Goal: Task Accomplishment & Management: Manage account settings

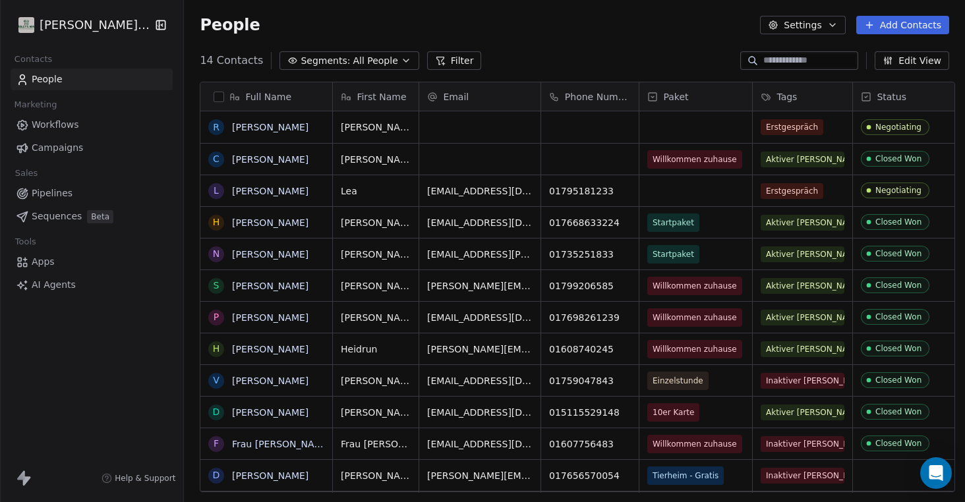
scroll to position [0, 20]
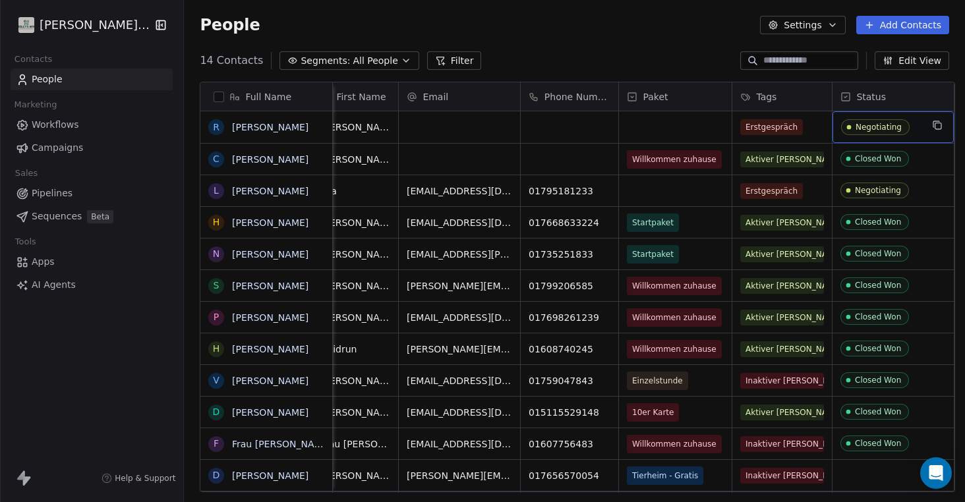
click at [898, 127] on span "Negotiating" at bounding box center [875, 127] width 69 height 16
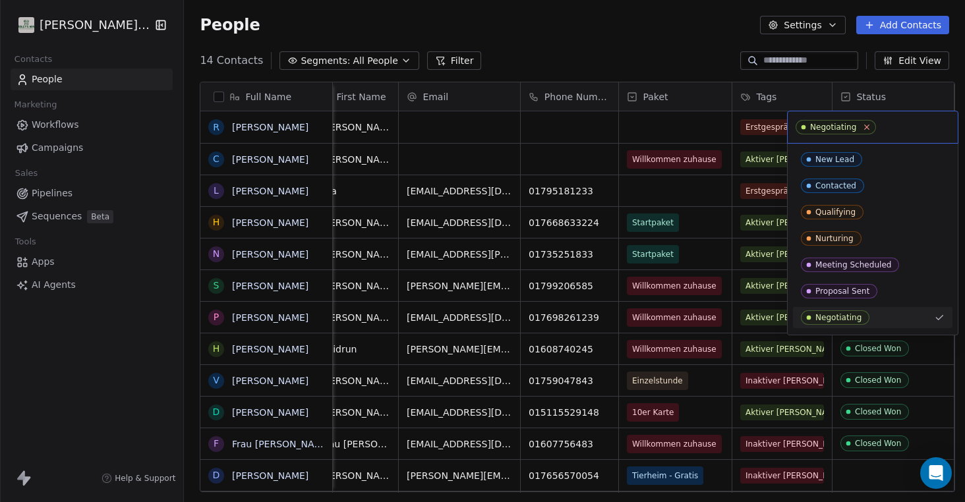
click at [866, 127] on icon at bounding box center [867, 127] width 5 height 5
click at [911, 129] on input "text" at bounding box center [873, 127] width 154 height 15
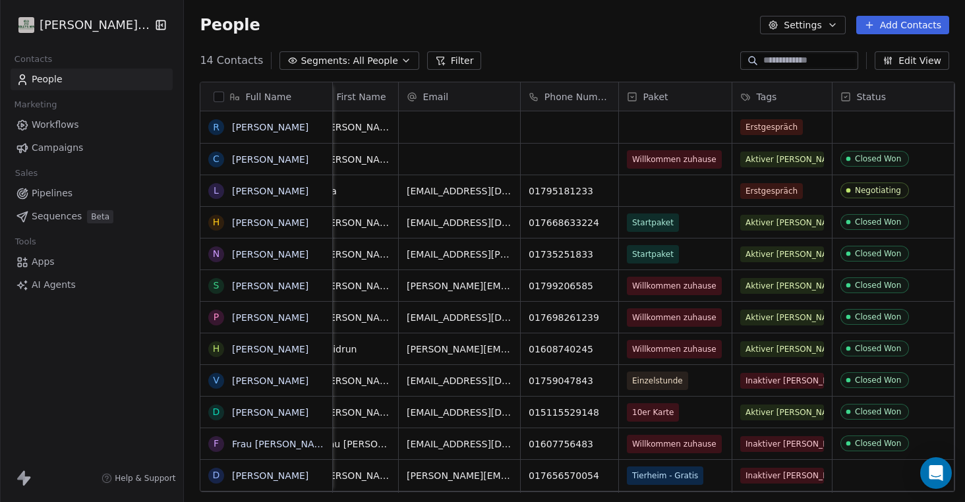
click at [677, 48] on html "[PERSON_NAME]'s Way Contacts People Marketing Workflows Campaigns Sales Pipelin…" at bounding box center [482, 251] width 965 height 502
click at [761, 128] on span "Erstgespräch" at bounding box center [772, 127] width 63 height 16
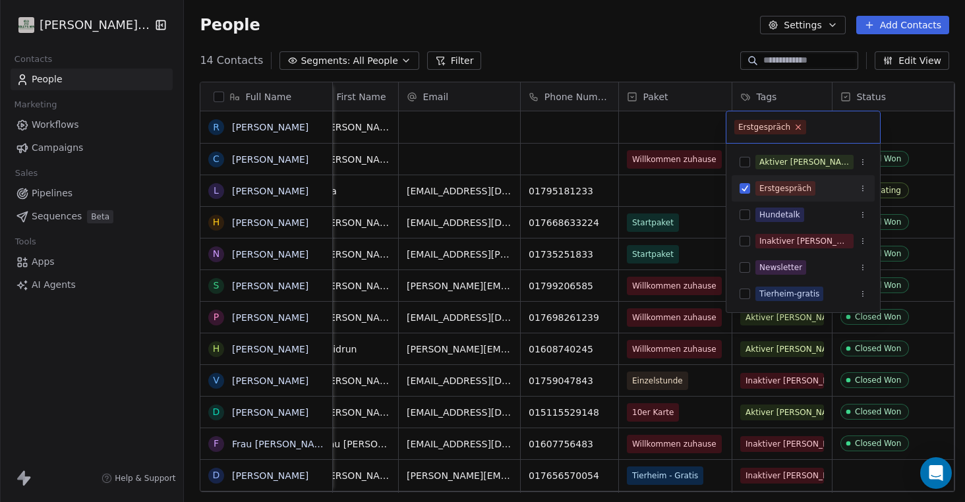
click at [796, 129] on icon at bounding box center [798, 127] width 5 height 5
click at [745, 293] on button "Suggestions" at bounding box center [745, 294] width 11 height 11
click at [653, 46] on html "[PERSON_NAME]'s Way Contacts People Marketing Workflows Campaigns Sales Pipelin…" at bounding box center [482, 251] width 965 height 502
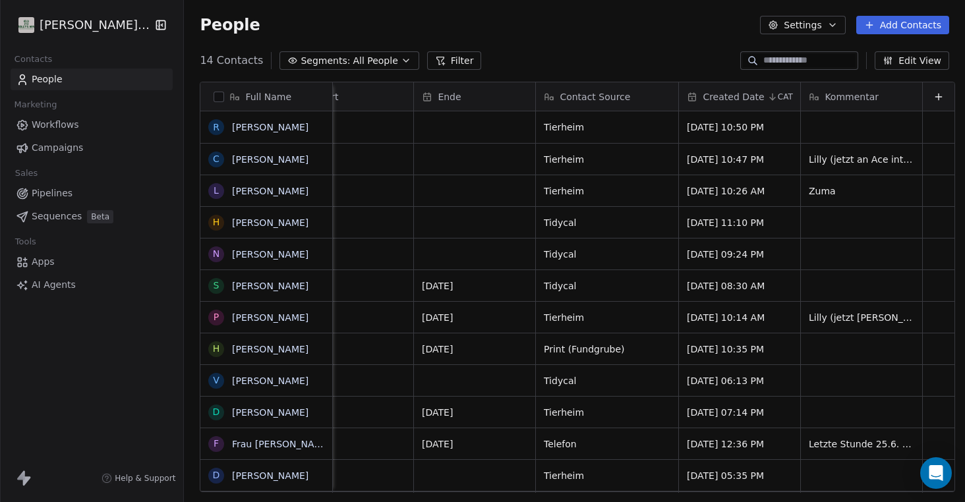
scroll to position [0, 683]
click at [857, 136] on div "grid" at bounding box center [861, 127] width 121 height 32
type textarea "**********"
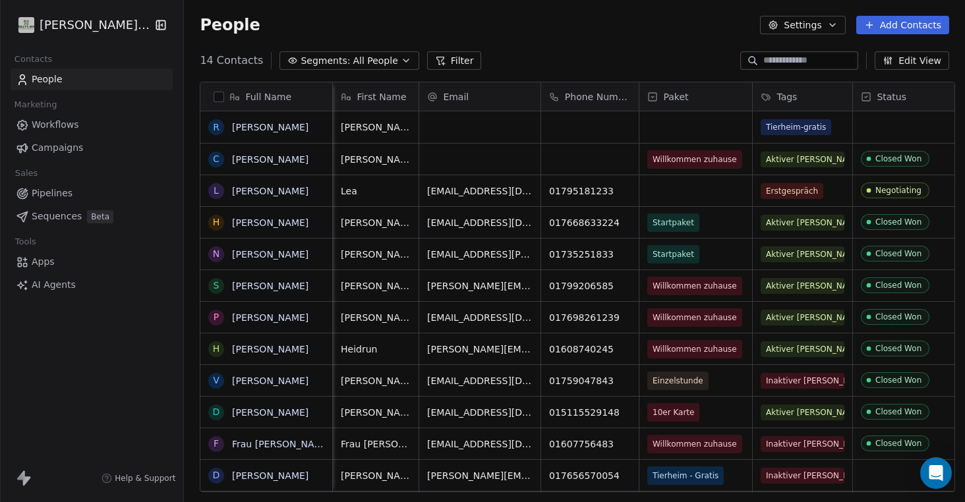
scroll to position [0, 0]
click at [254, 128] on link "[PERSON_NAME]" at bounding box center [270, 127] width 76 height 11
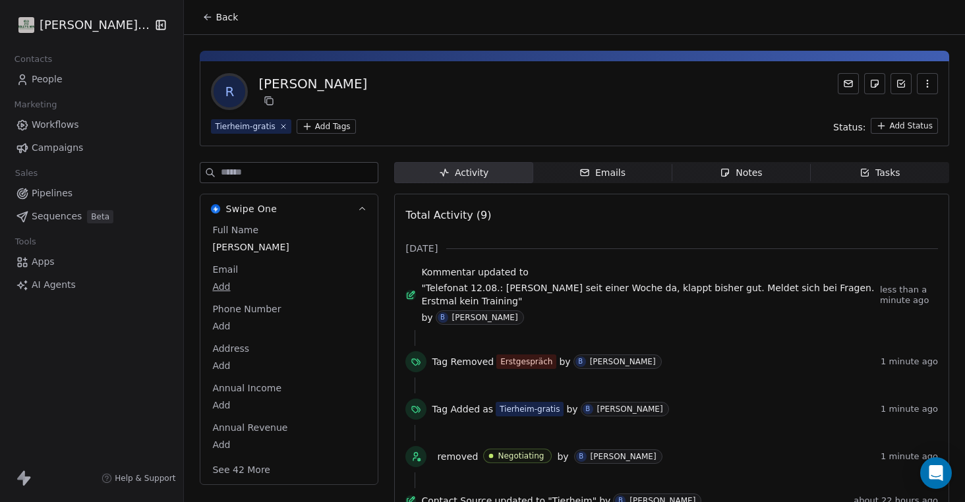
click at [276, 88] on div "[PERSON_NAME]" at bounding box center [312, 83] width 109 height 18
click at [934, 81] on button "button" at bounding box center [927, 83] width 21 height 21
click at [719, 89] on div "R [PERSON_NAME]" at bounding box center [574, 91] width 727 height 37
click at [205, 17] on icon at bounding box center [208, 17] width 6 height 0
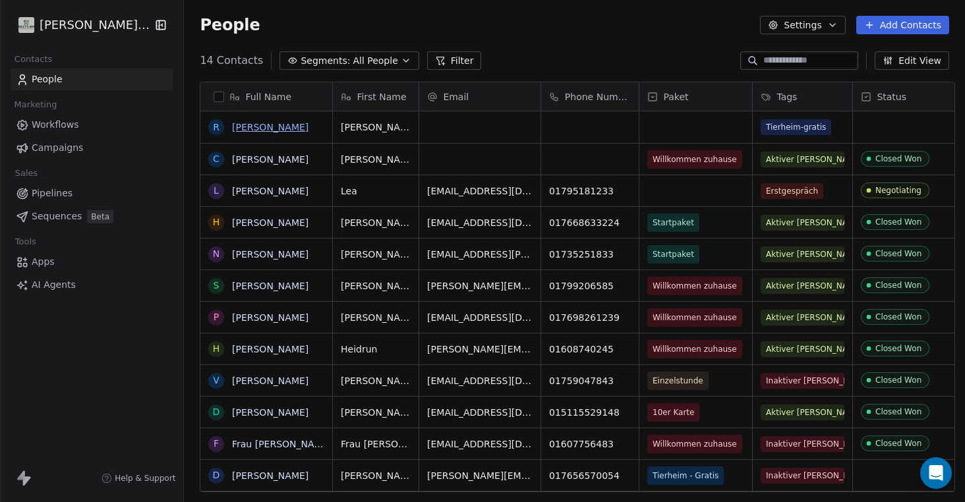
scroll to position [442, 787]
click at [247, 127] on link "[PERSON_NAME]" at bounding box center [270, 127] width 76 height 11
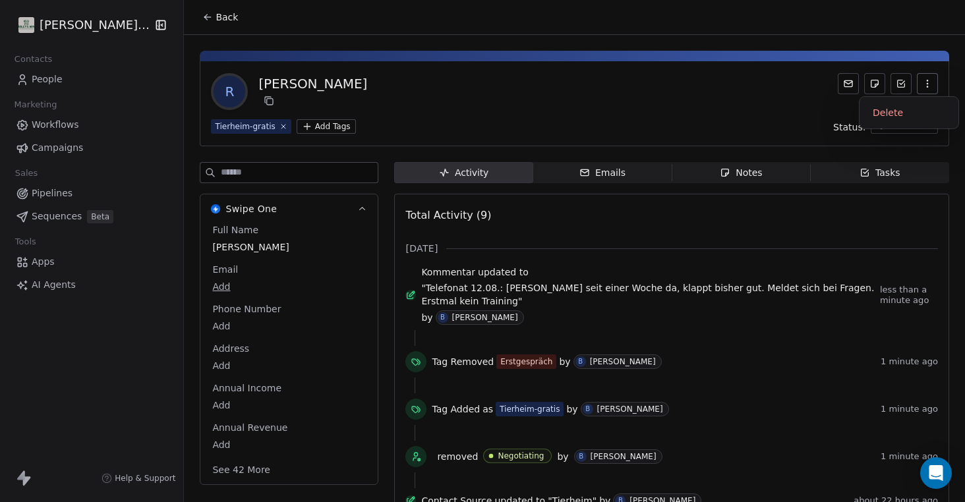
click at [924, 92] on button "button" at bounding box center [927, 83] width 21 height 21
click at [733, 90] on div "R [PERSON_NAME]" at bounding box center [574, 91] width 727 height 37
click at [286, 80] on div "[PERSON_NAME]" at bounding box center [312, 83] width 109 height 18
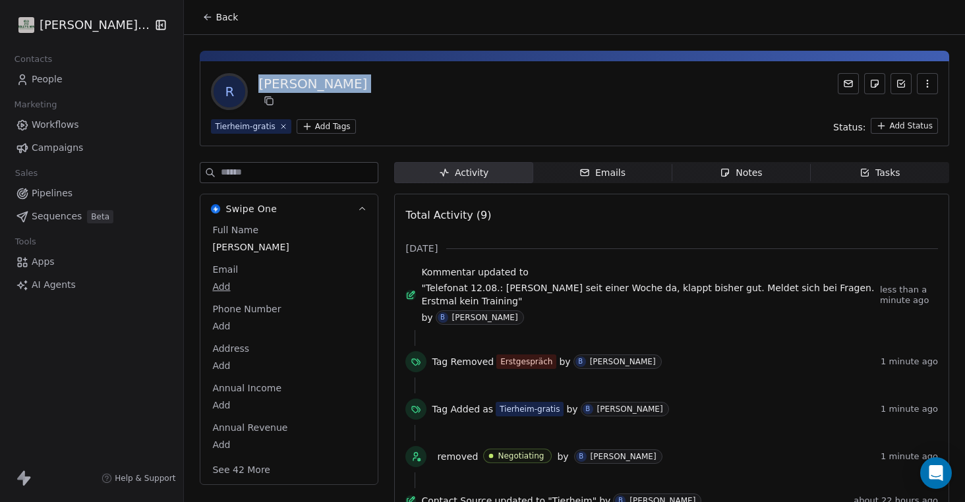
click at [286, 80] on div "[PERSON_NAME]" at bounding box center [312, 83] width 109 height 18
click at [202, 15] on icon at bounding box center [207, 17] width 11 height 11
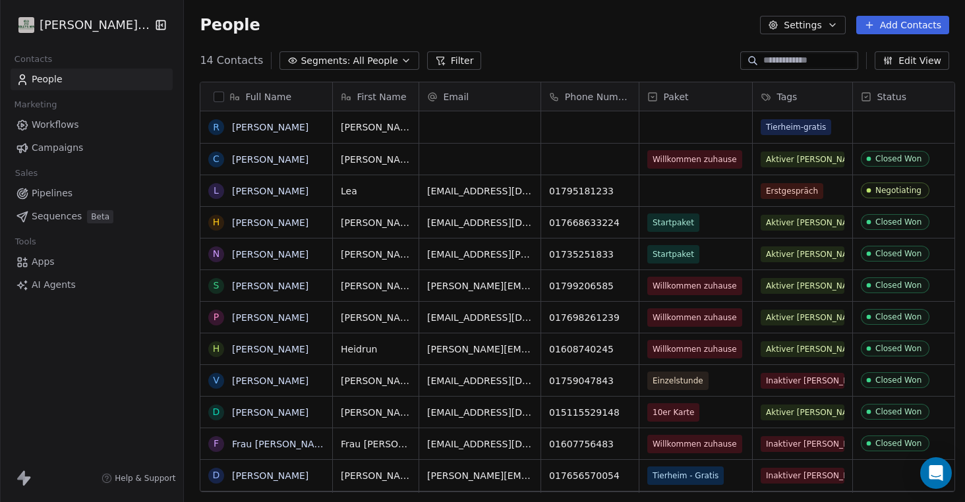
scroll to position [442, 787]
click at [214, 97] on button "button" at bounding box center [219, 97] width 11 height 11
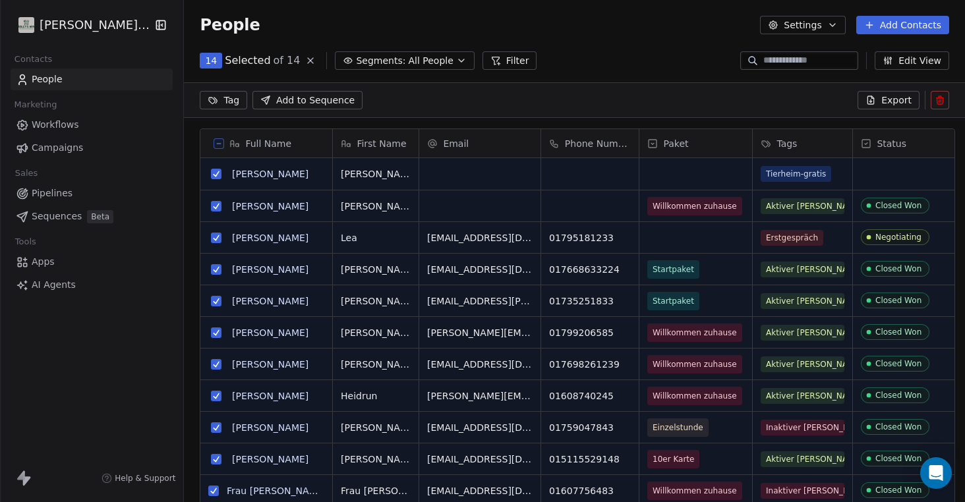
scroll to position [396, 787]
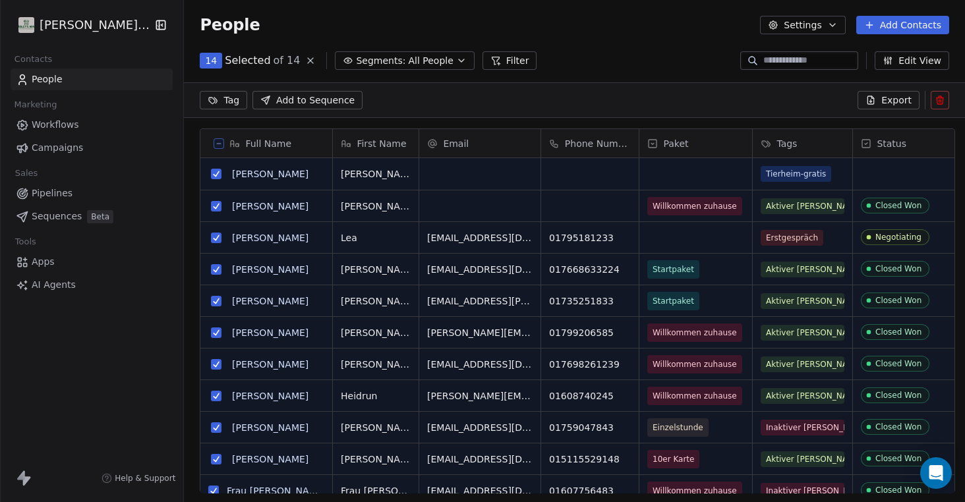
click at [216, 141] on icon at bounding box center [219, 143] width 7 height 7
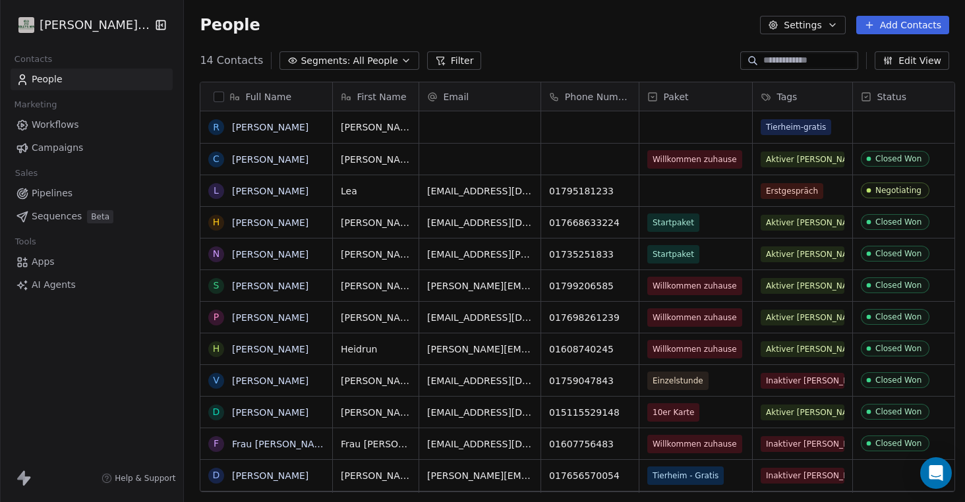
scroll to position [442, 787]
click at [250, 129] on link "[PERSON_NAME]" at bounding box center [270, 127] width 76 height 11
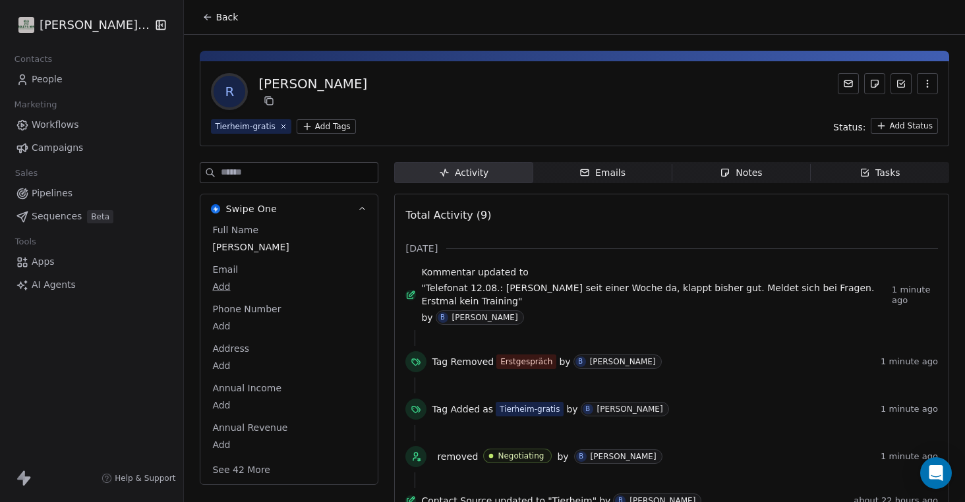
click at [270, 85] on div "[PERSON_NAME]" at bounding box center [312, 83] width 109 height 18
click at [276, 84] on div "[PERSON_NAME]" at bounding box center [312, 83] width 109 height 18
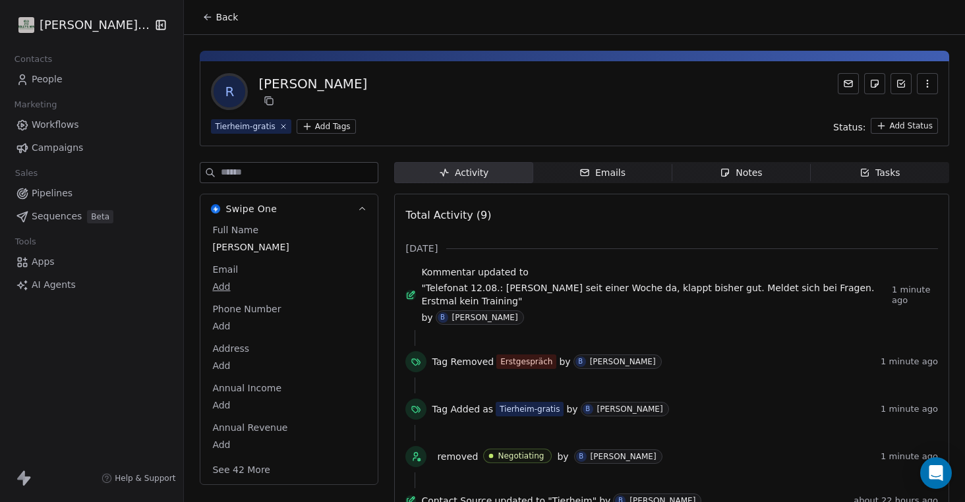
click at [254, 247] on span "[PERSON_NAME]" at bounding box center [289, 247] width 154 height 13
click at [229, 252] on span "[PERSON_NAME]" at bounding box center [289, 247] width 152 height 13
click at [223, 249] on textarea "**********" at bounding box center [282, 260] width 156 height 41
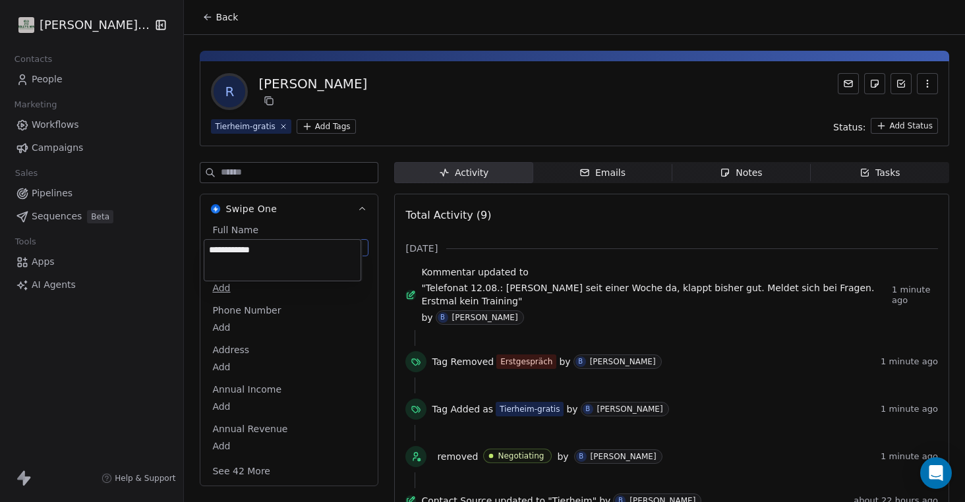
type textarea "**********"
click at [202, 19] on icon at bounding box center [207, 17] width 11 height 11
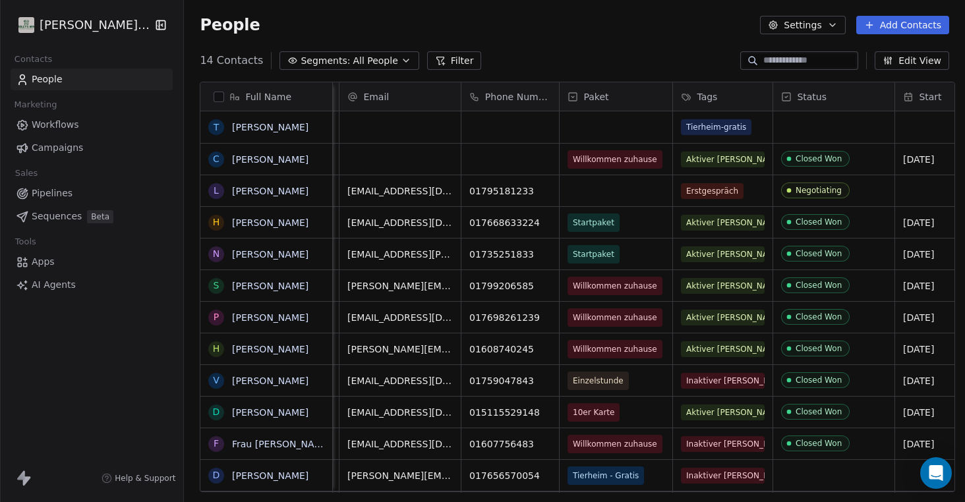
scroll to position [0, 80]
click at [599, 225] on span "Startpaket" at bounding box center [594, 222] width 42 height 13
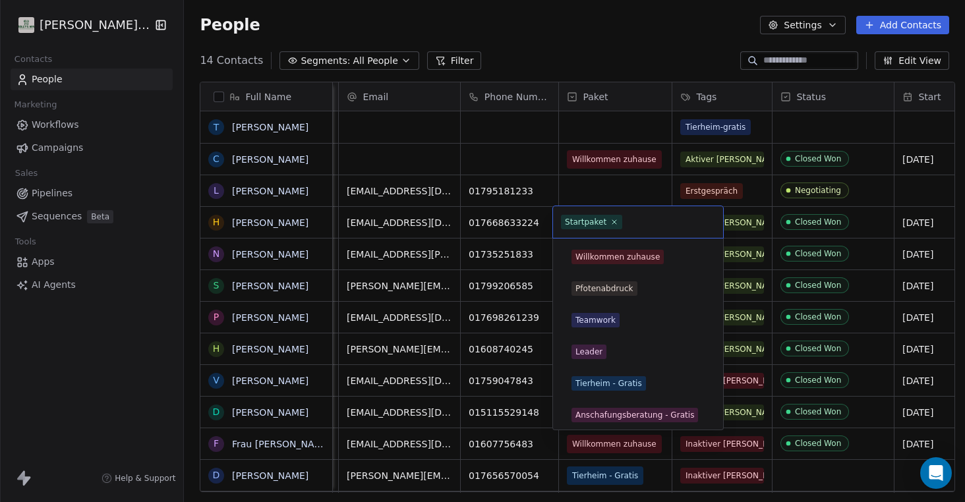
scroll to position [67, 0]
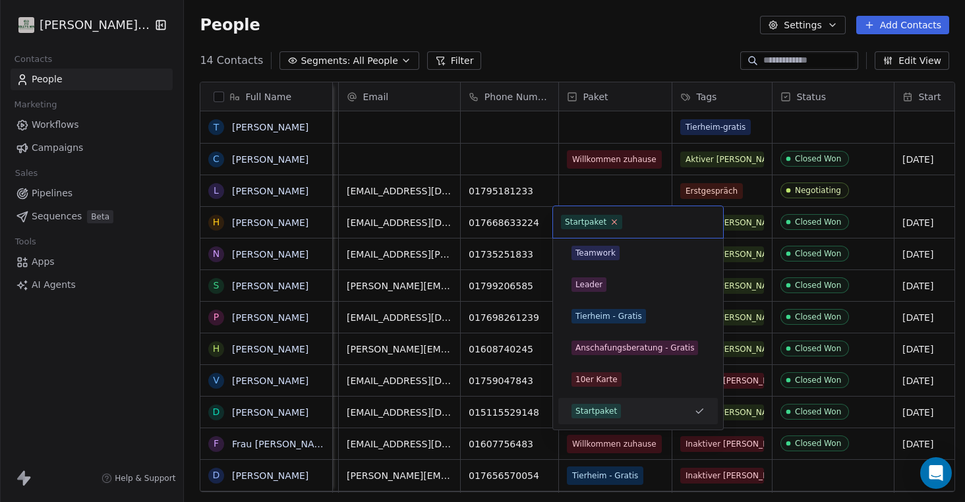
click at [614, 223] on icon at bounding box center [614, 222] width 5 height 5
click at [585, 376] on div "10er Karte" at bounding box center [596, 380] width 42 height 12
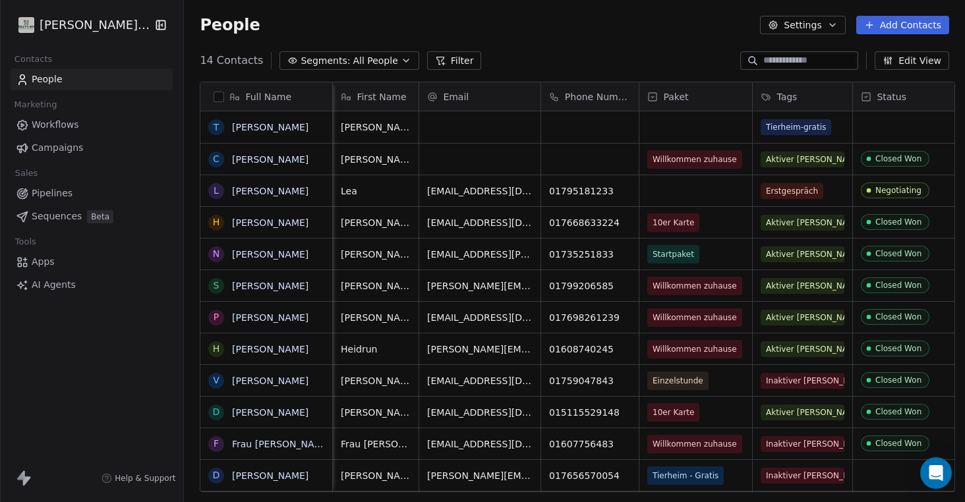
scroll to position [0, 0]
